Goal: Use online tool/utility: Use online tool/utility

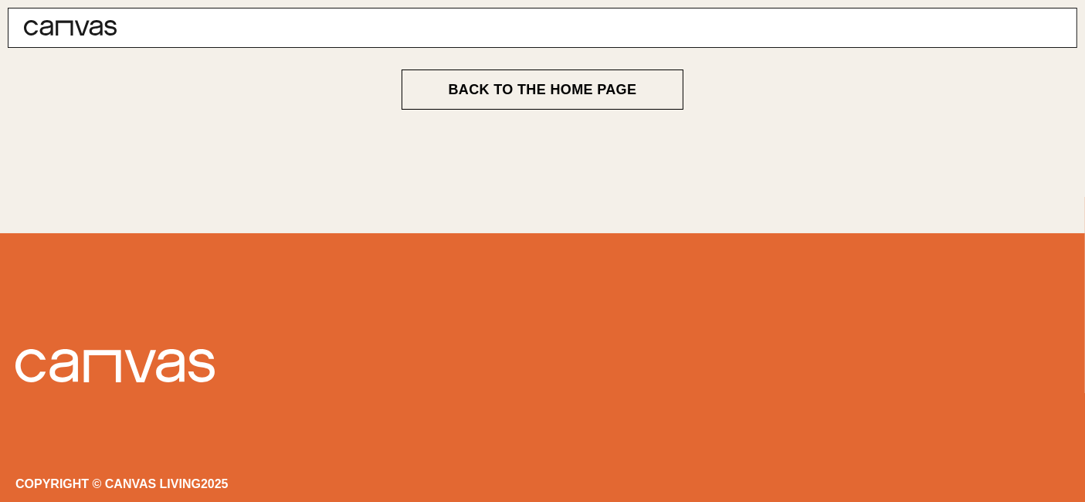
scroll to position [286, 0]
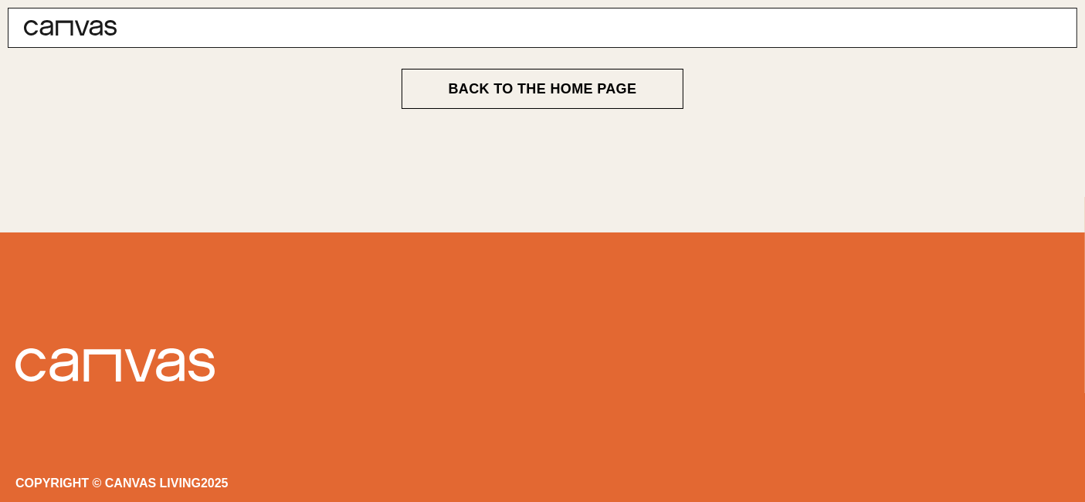
click at [26, 477] on div "Copyright © Canvas Living 2025" at bounding box center [542, 483] width 1054 height 12
click at [1038, 364] on div at bounding box center [542, 374] width 1054 height 52
click at [565, 108] on main "Back to The Home Page" at bounding box center [542, 88] width 741 height 287
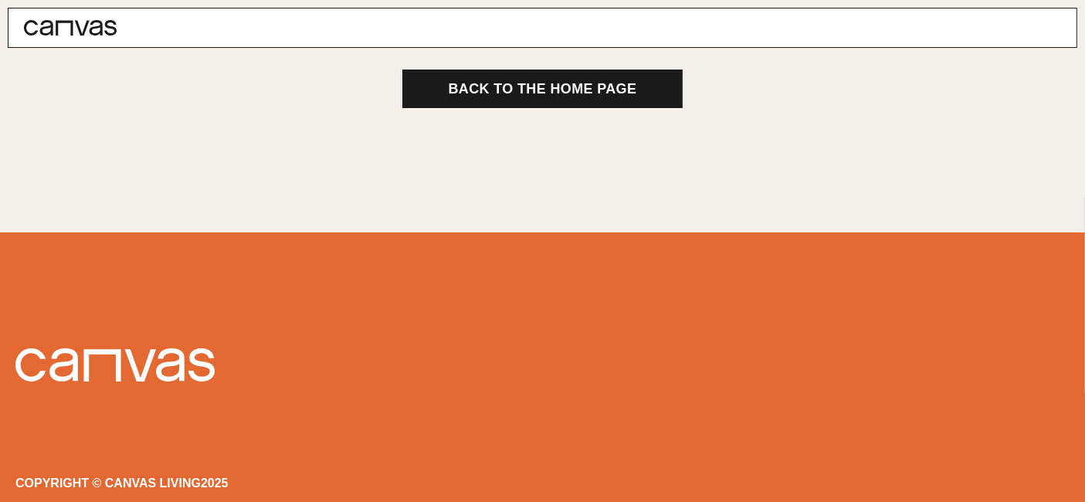
click at [565, 102] on button "Back to The Home Page" at bounding box center [542, 89] width 283 height 40
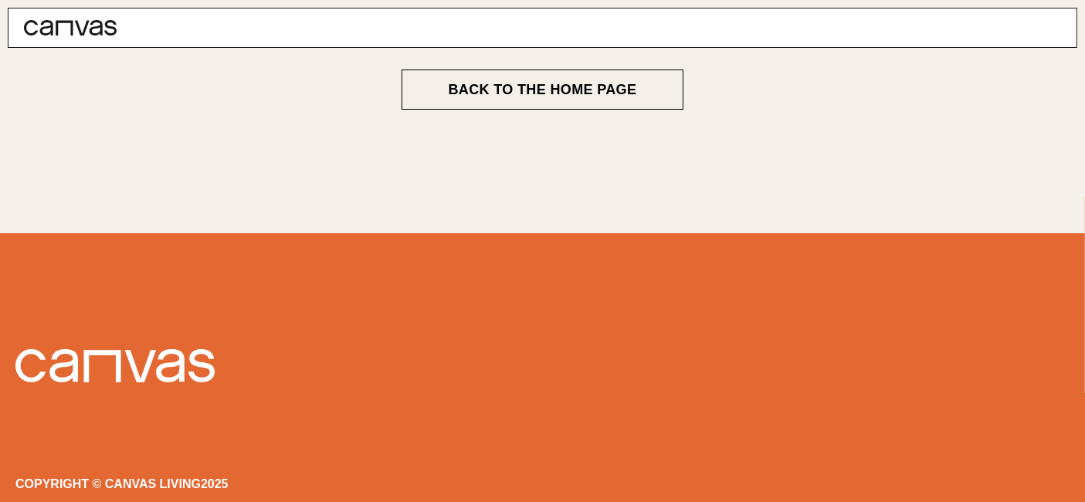
scroll to position [286, 0]
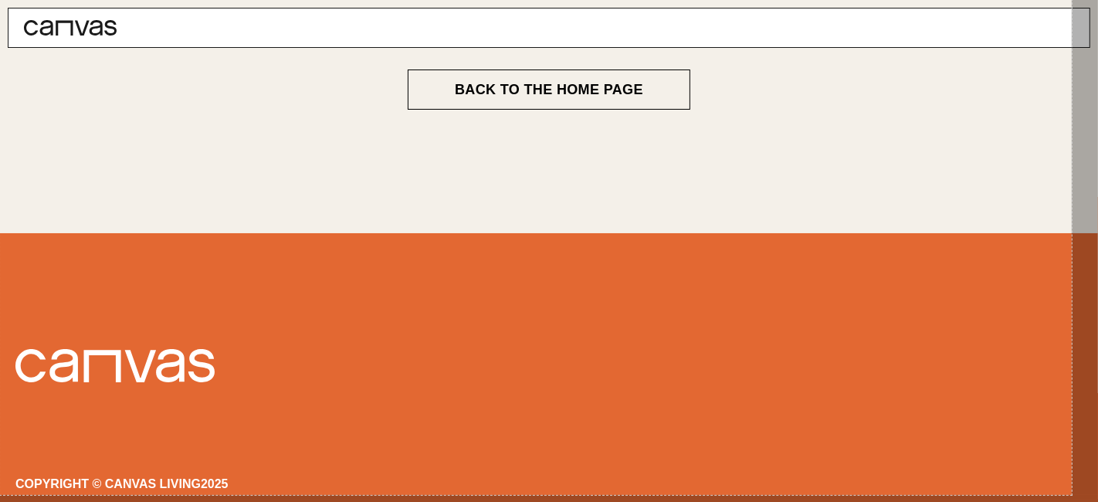
scroll to position [286, 0]
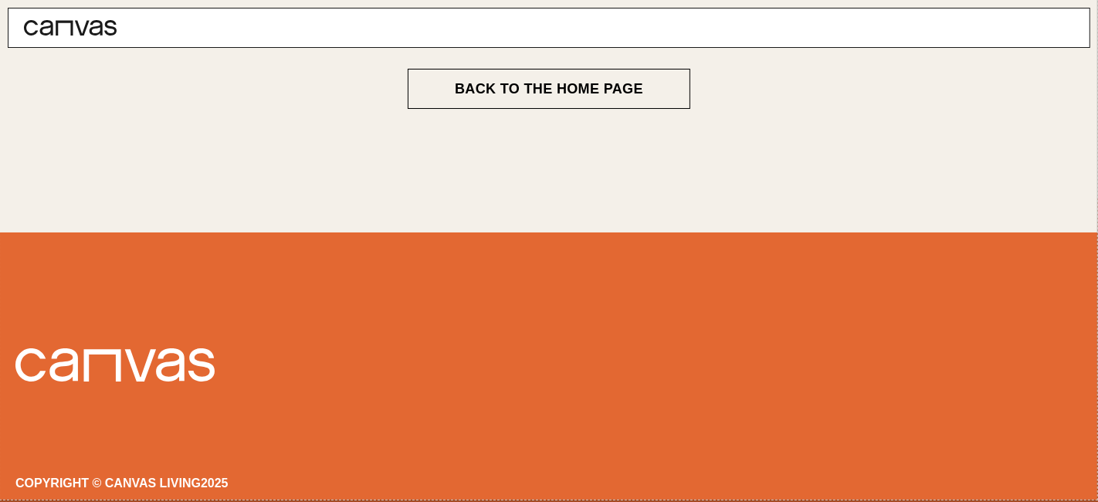
drag, startPoint x: 0, startPoint y: 2, endPoint x: 1098, endPoint y: 499, distance: 1205.0
click at [1084, 499] on html "Book Back to The Home Page Copyright © Canvas Living 2025" at bounding box center [549, 108] width 1098 height 788
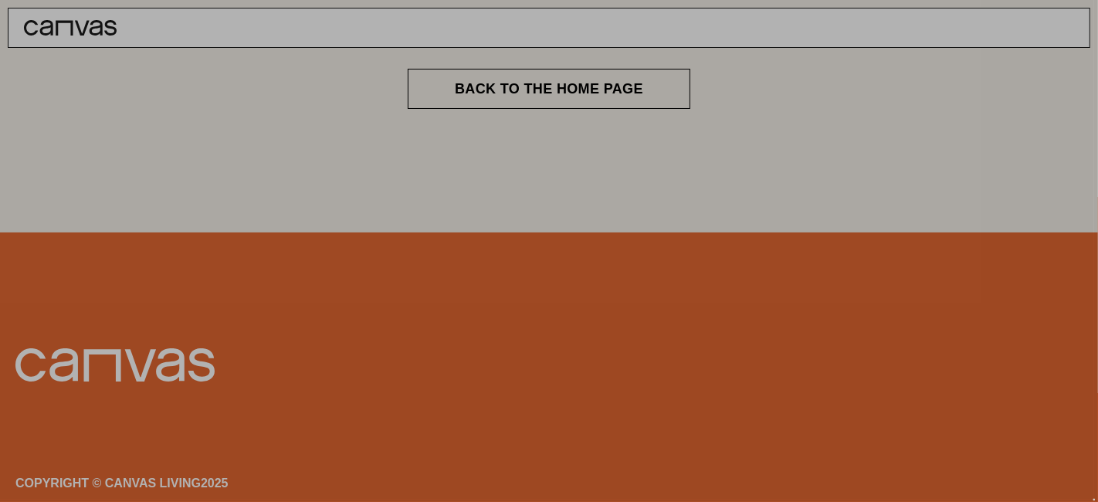
click at [1084, 499] on div at bounding box center [1096, 500] width 4 height 2
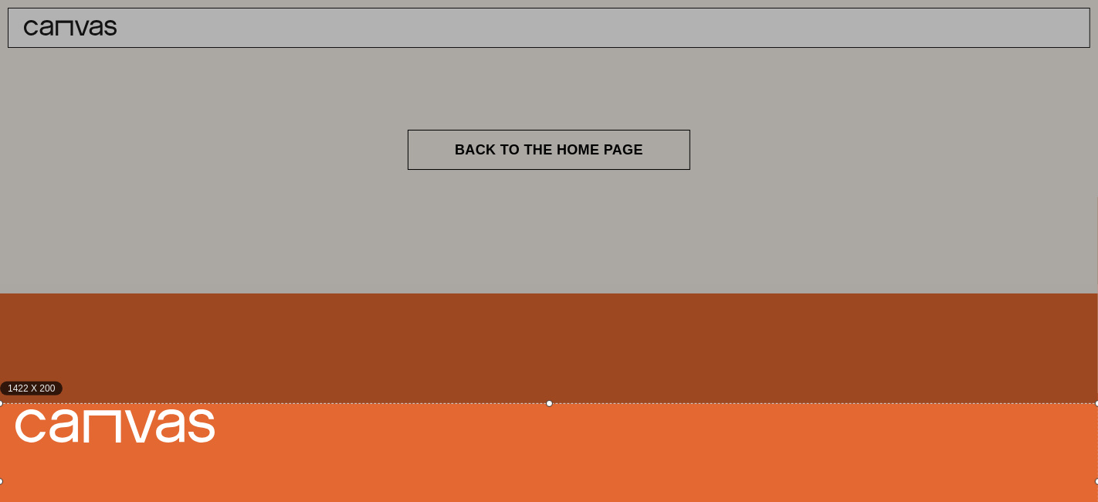
scroll to position [364, 0]
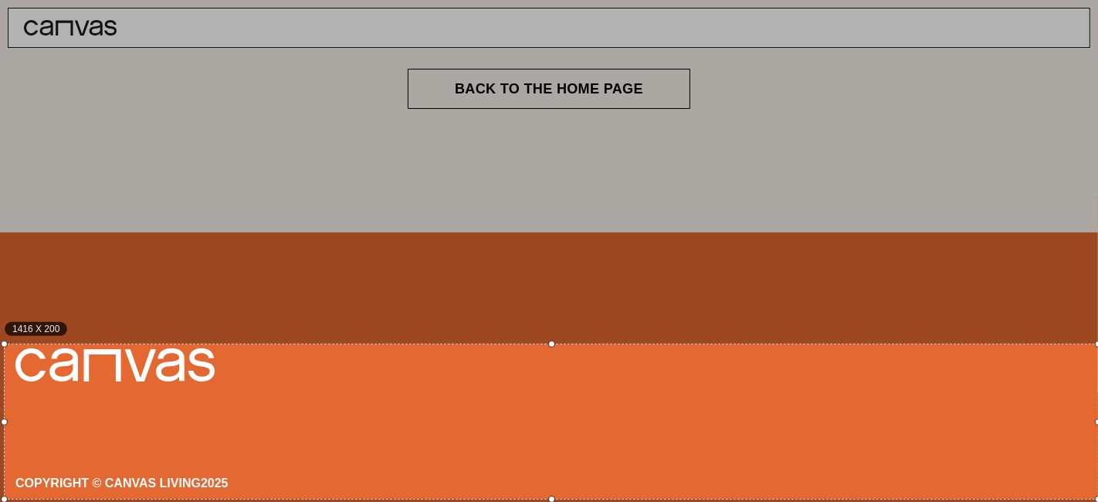
drag, startPoint x: 945, startPoint y: 423, endPoint x: 7, endPoint y: 239, distance: 955.7
click at [7, 239] on div "1416 X 200" at bounding box center [549, 30] width 1098 height 788
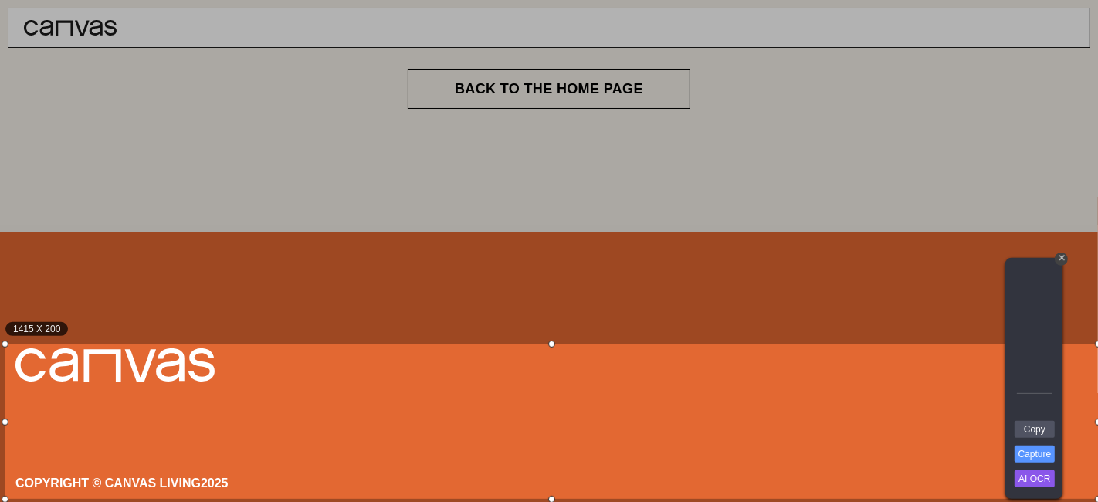
click at [549, 344] on div at bounding box center [551, 343] width 1092 height 7
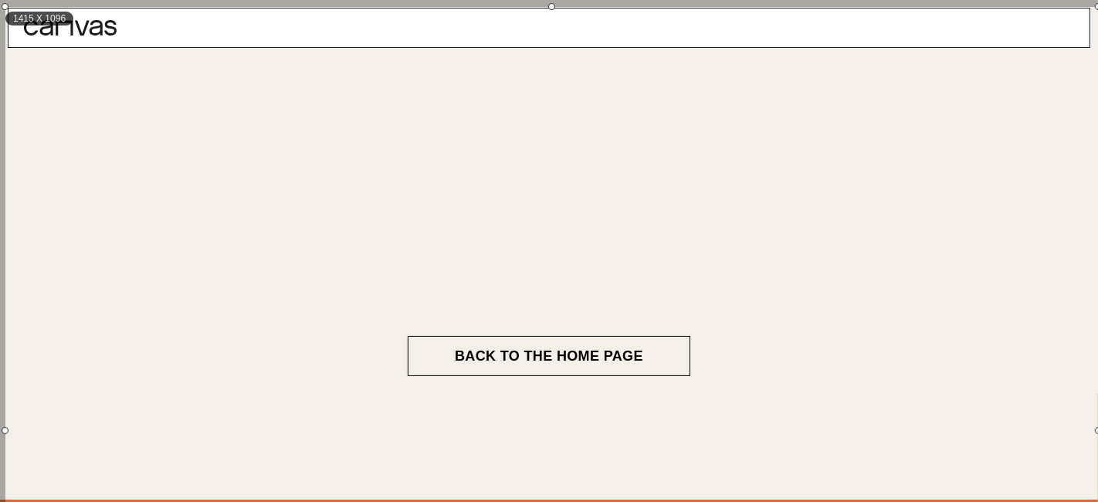
scroll to position [0, 0]
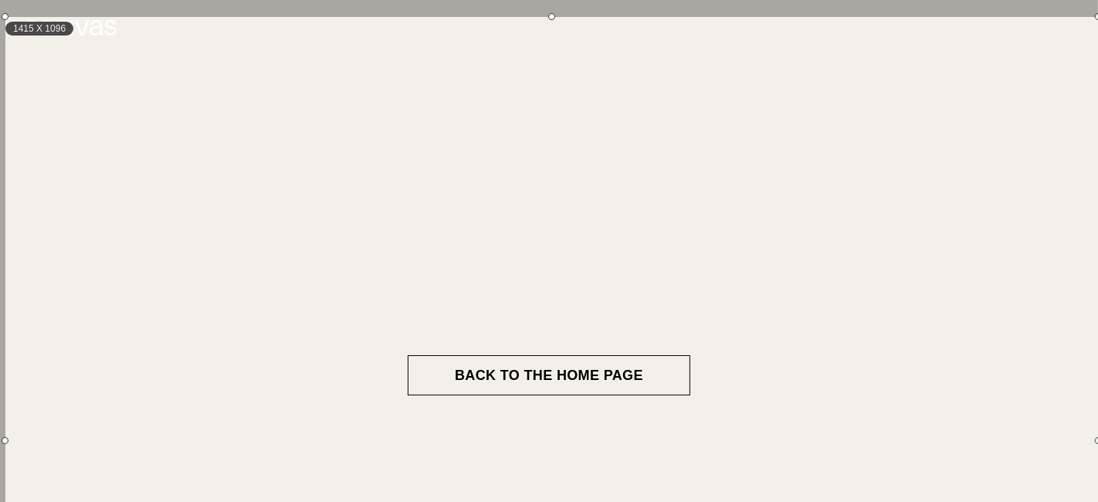
drag, startPoint x: 551, startPoint y: 344, endPoint x: 526, endPoint y: -27, distance: 372.2
click at [526, 0] on html "Book Back to The Home Page Copyright © Canvas Living 2025" at bounding box center [549, 394] width 1098 height 788
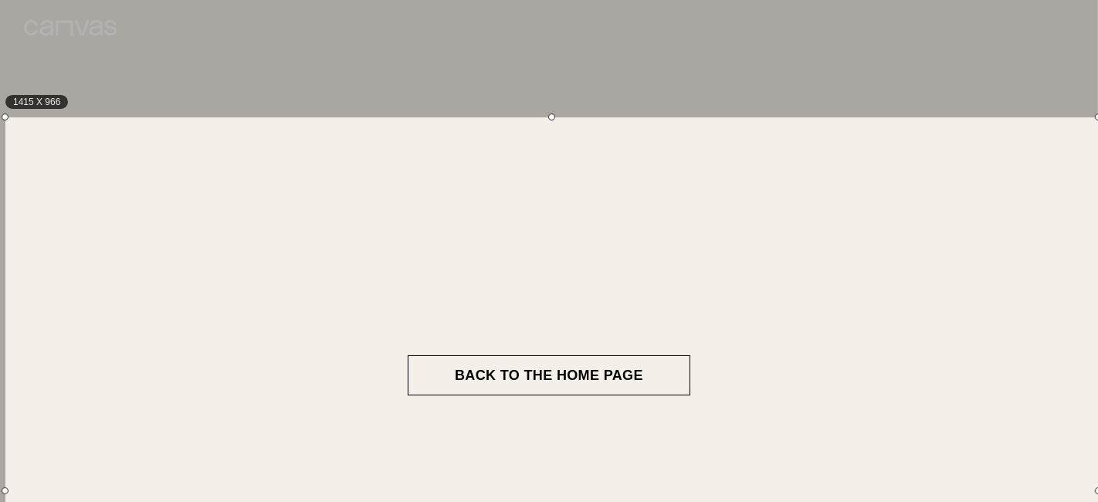
click at [361, 117] on div at bounding box center [551, 116] width 1092 height 7
click at [469, 232] on div "1415 X 966" at bounding box center [551, 490] width 1092 height 746
click at [579, 57] on div at bounding box center [549, 58] width 1098 height 117
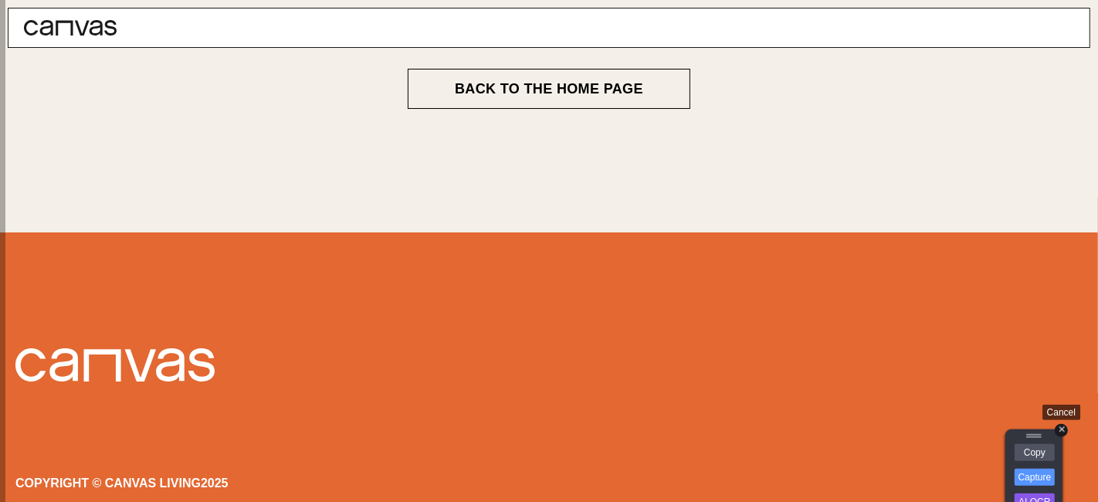
click at [1061, 431] on div "+" at bounding box center [1060, 430] width 13 height 13
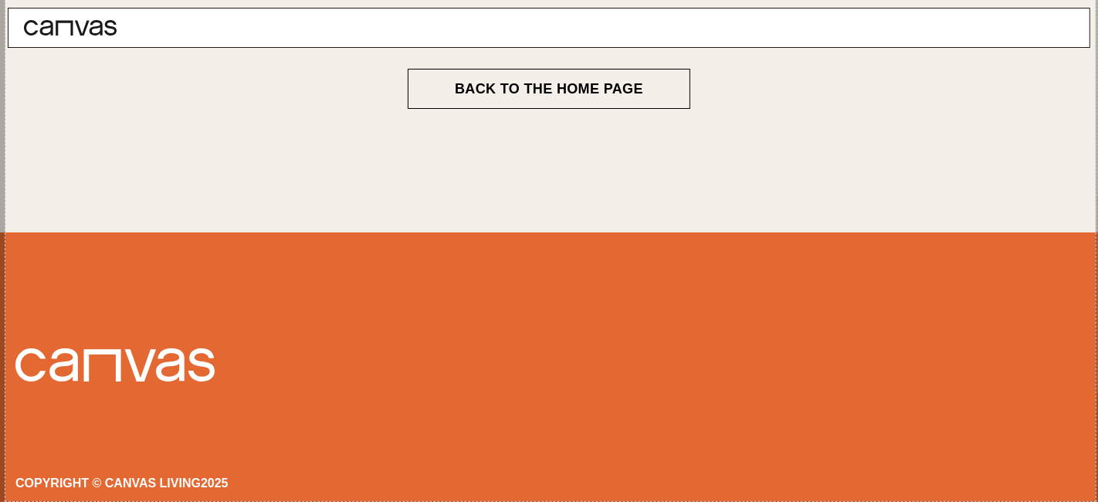
drag, startPoint x: 5, startPoint y: 1, endPoint x: 1095, endPoint y: 501, distance: 1199.9
click at [1084, 501] on div "1412 X 908" at bounding box center [549, 108] width 1098 height 788
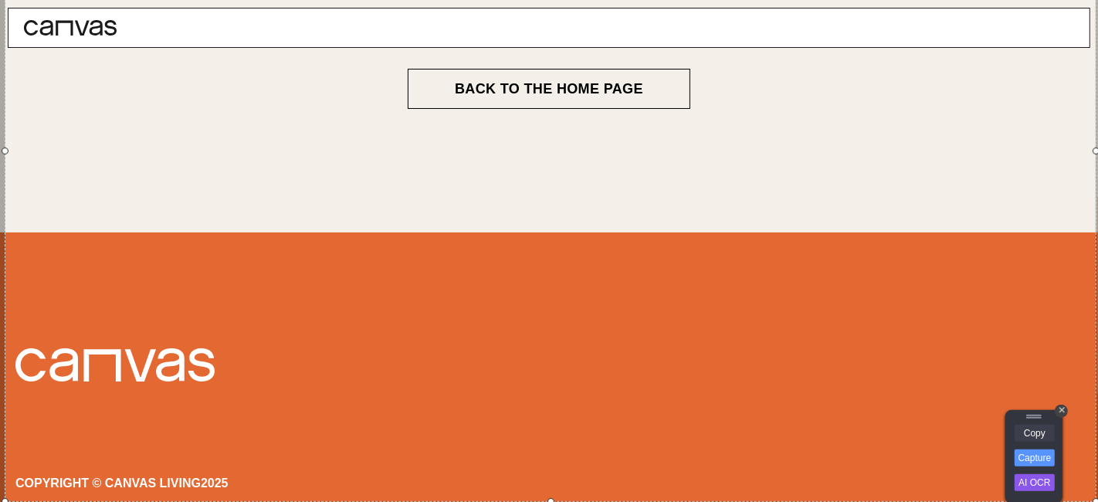
click at [1028, 438] on link "Copy" at bounding box center [1034, 433] width 40 height 17
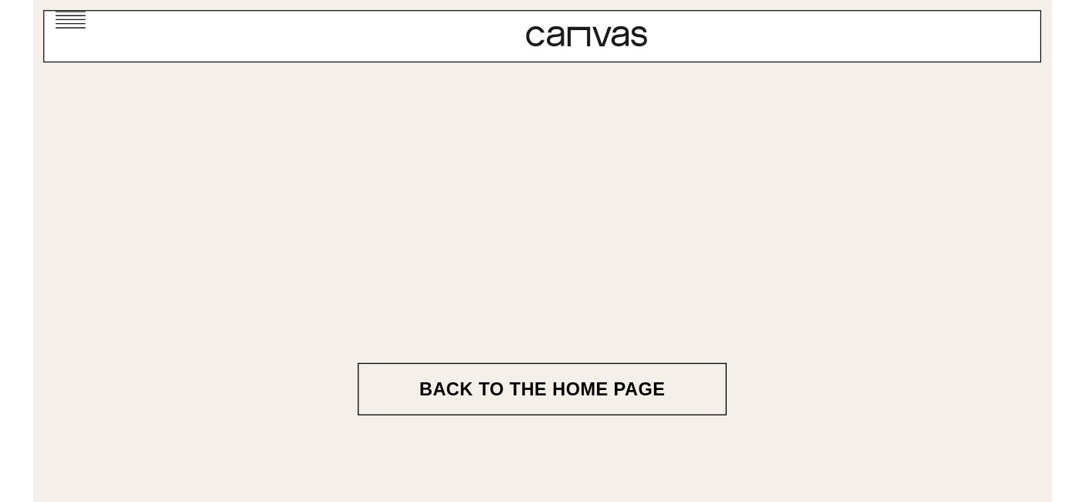
scroll to position [77, 0]
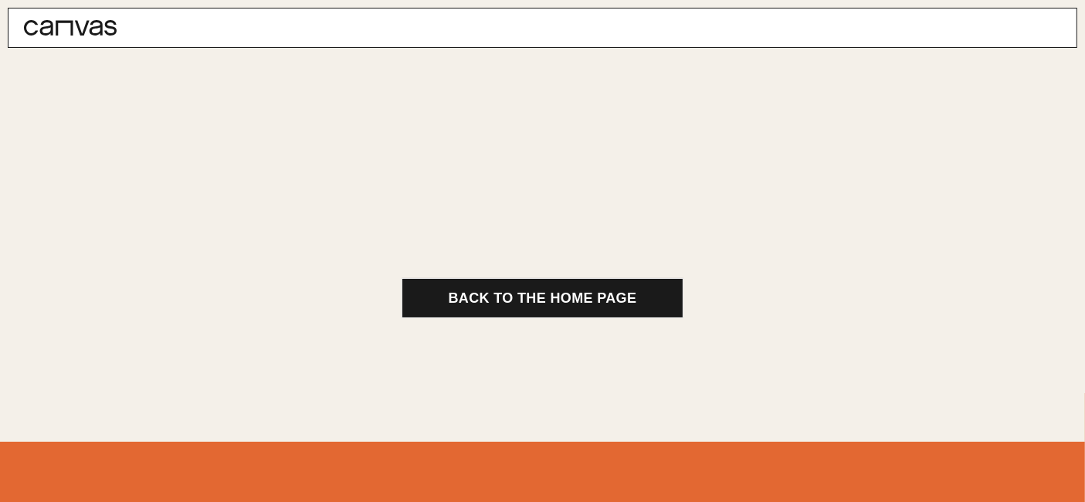
click at [469, 306] on button "Back to The Home Page" at bounding box center [542, 298] width 283 height 40
